Goal: Information Seeking & Learning: Find specific fact

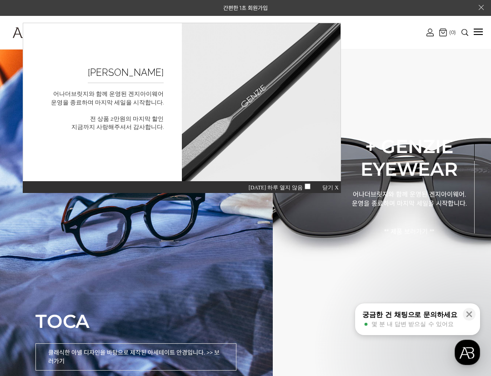
click at [332, 185] on span "닫기 X" at bounding box center [330, 188] width 16 height 6
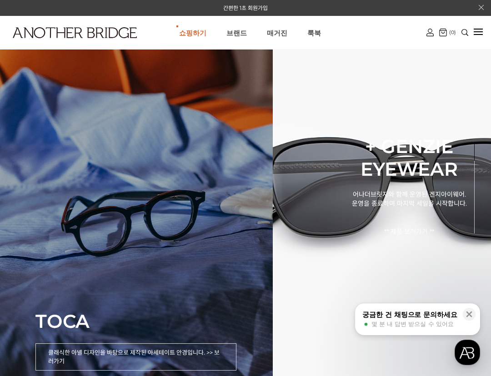
click at [180, 198] on div "TOCA 클래식한 아넬 디자인을 바탕으로 제작된 아세테이트 안경입니다. >> 보러가기" at bounding box center [136, 188] width 273 height 376
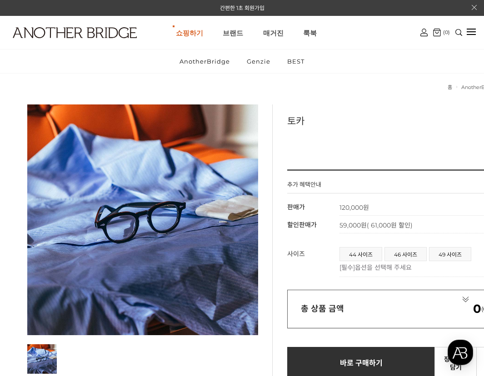
scroll to position [11, 0]
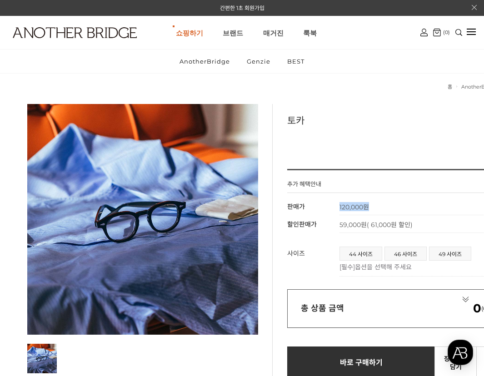
drag, startPoint x: 377, startPoint y: 211, endPoint x: 332, endPoint y: 207, distance: 44.7
click at [326, 207] on tr "판매가 120,000원" at bounding box center [402, 207] width 231 height 18
copy tr "판매가 120,000원"
click at [361, 214] on td "120,000원" at bounding box center [428, 207] width 179 height 18
drag, startPoint x: 363, startPoint y: 207, endPoint x: 377, endPoint y: 207, distance: 14.1
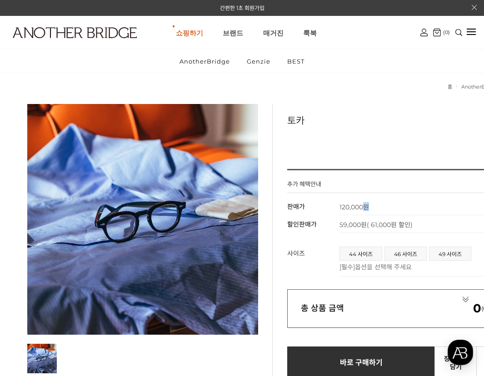
click at [371, 208] on td "120,000원" at bounding box center [428, 207] width 179 height 18
copy strong "원"
drag, startPoint x: 339, startPoint y: 203, endPoint x: 349, endPoint y: 205, distance: 10.6
click at [339, 203] on th "판매가" at bounding box center [313, 207] width 52 height 18
drag, startPoint x: 342, startPoint y: 207, endPoint x: 418, endPoint y: 204, distance: 76.4
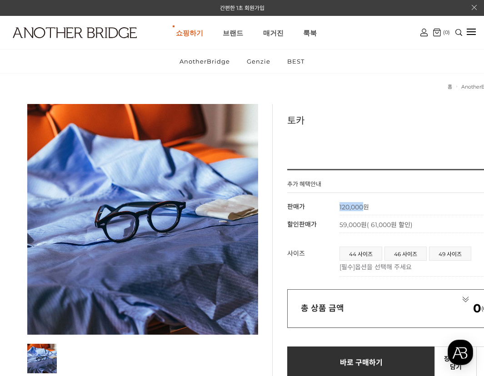
click at [364, 205] on strong "120,000원" at bounding box center [354, 207] width 30 height 8
copy strong "120,000"
